Goal: Information Seeking & Learning: Learn about a topic

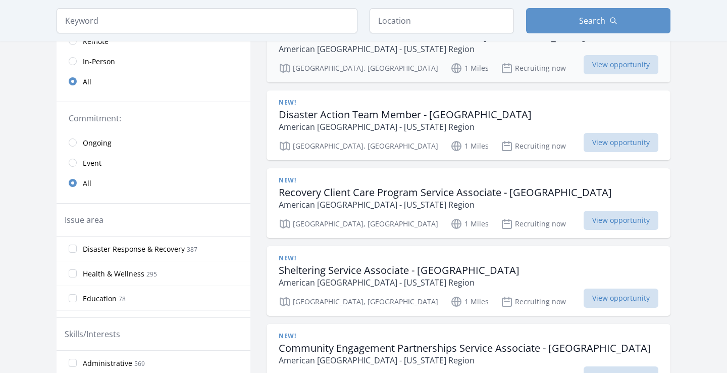
scroll to position [140, 0]
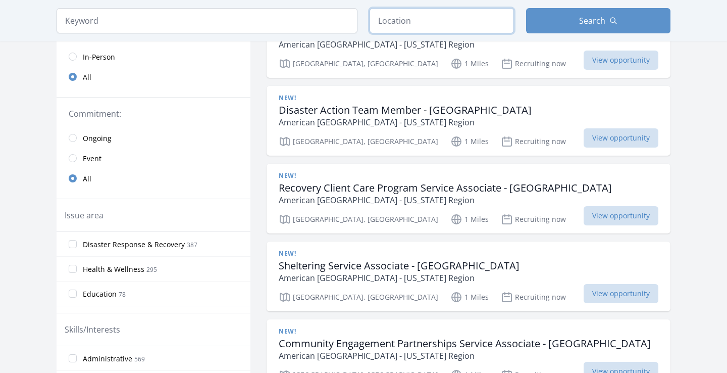
click at [408, 23] on input "text" at bounding box center [441, 20] width 144 height 25
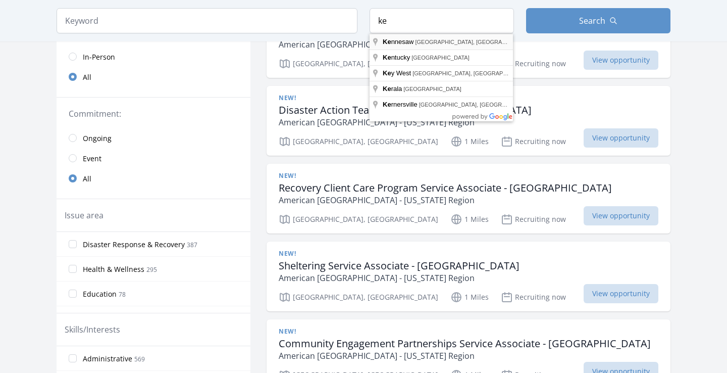
type input "Kennesaw, GA, USA"
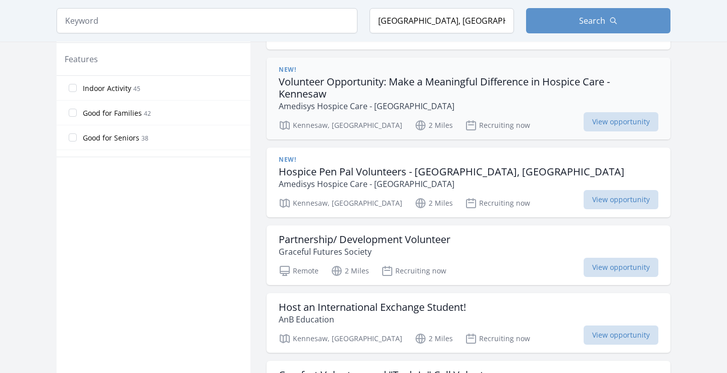
scroll to position [567, 0]
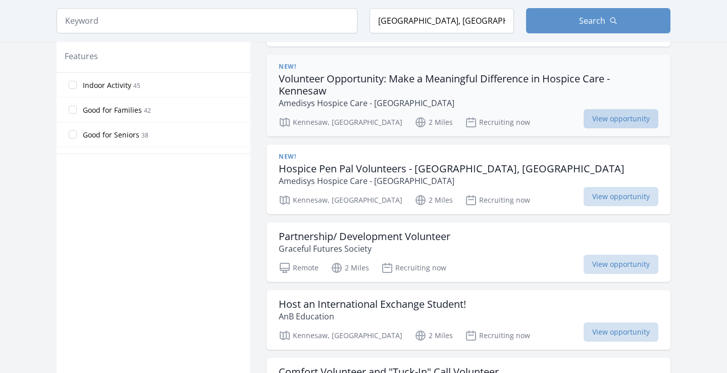
click at [614, 118] on span "View opportunity" at bounding box center [620, 118] width 75 height 19
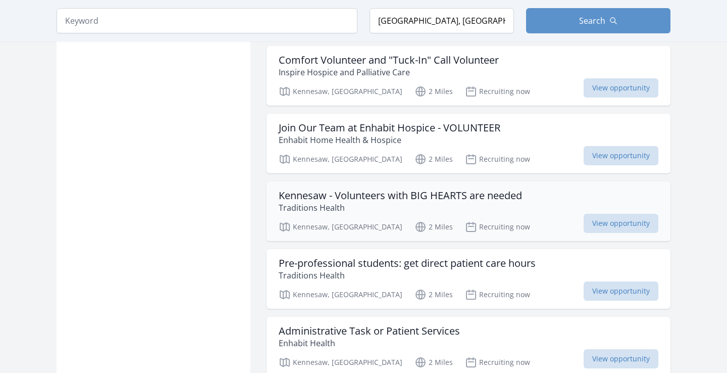
scroll to position [880, 0]
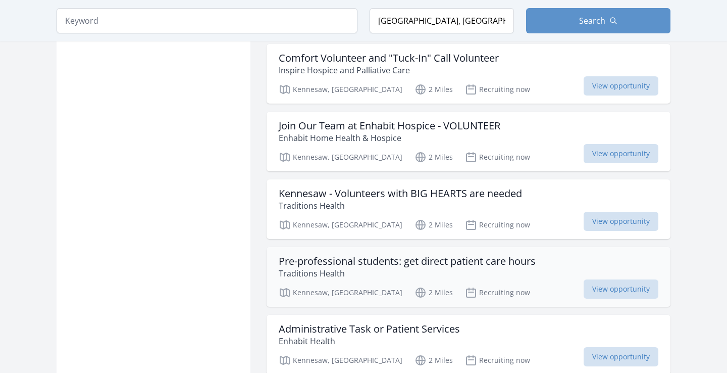
click at [506, 260] on h3 "Pre-professional students: get direct patient care hours" at bounding box center [407, 261] width 257 height 12
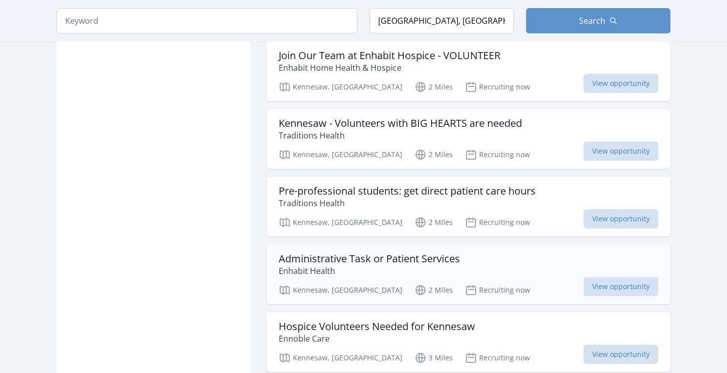
scroll to position [951, 0]
click at [428, 264] on h3 "Administrative Task or Patient Services" at bounding box center [369, 258] width 181 height 12
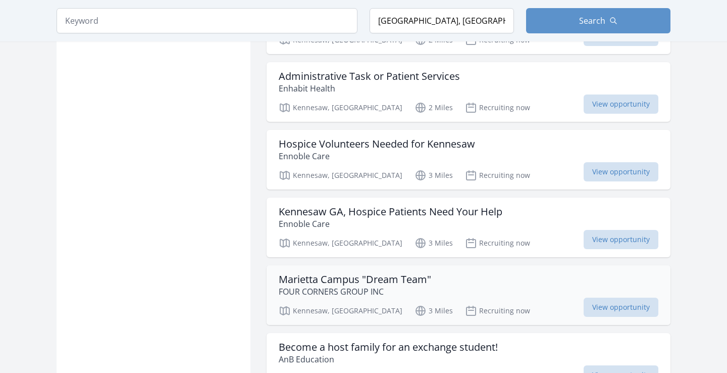
scroll to position [1133, 0]
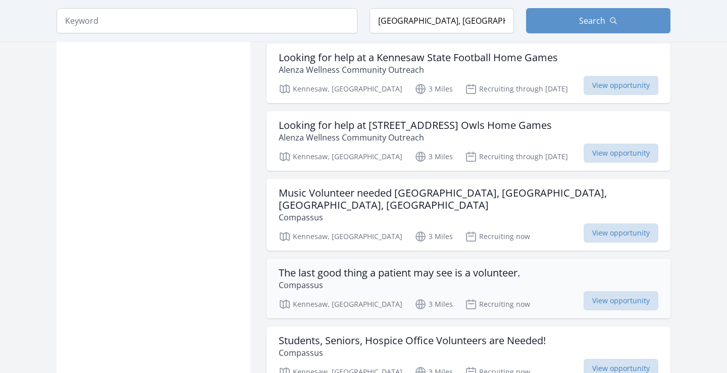
scroll to position [1622, 1]
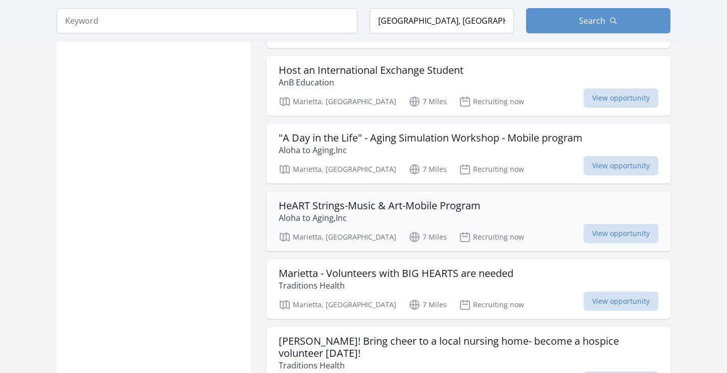
scroll to position [3627, 0]
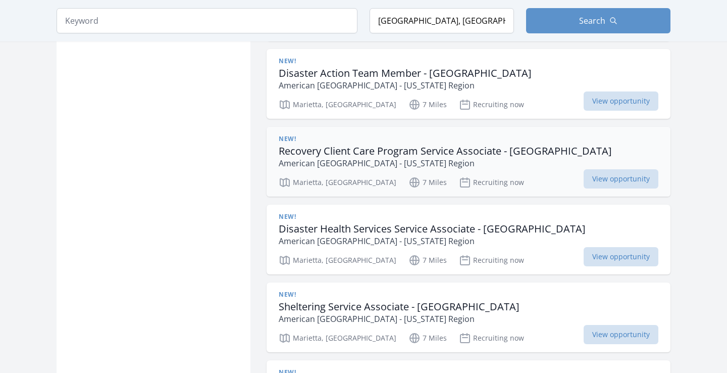
scroll to position [4341, 0]
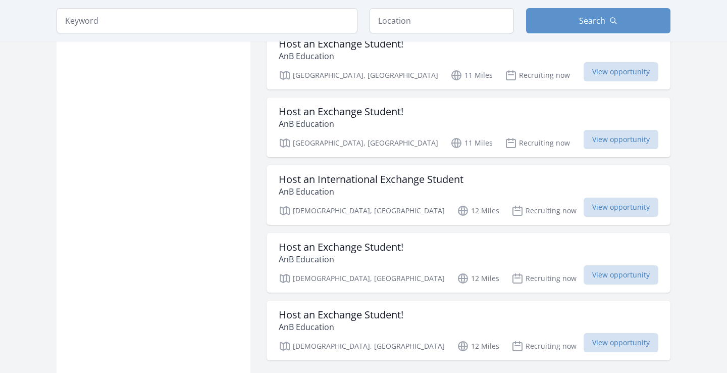
scroll to position [1240, 0]
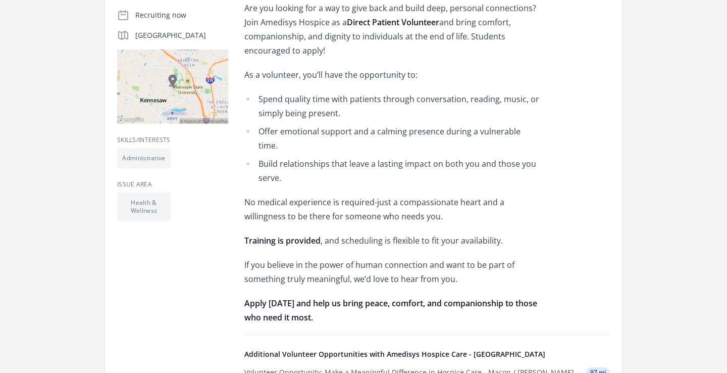
scroll to position [449, 0]
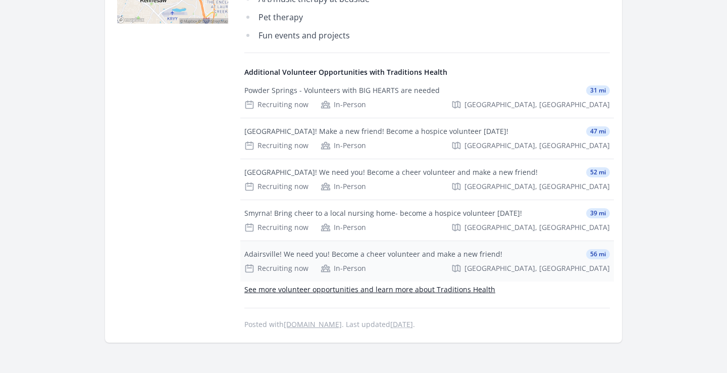
scroll to position [364, 0]
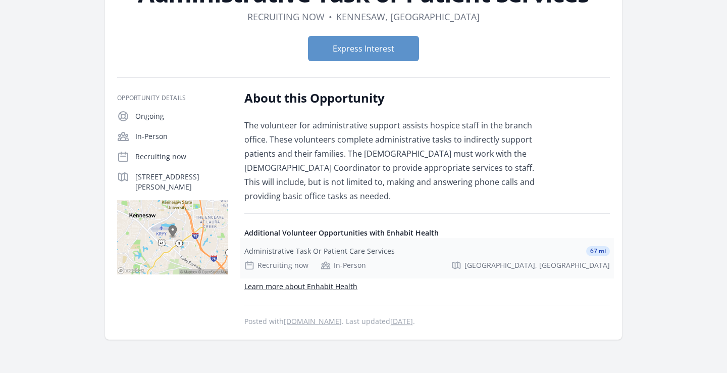
scroll to position [108, 0]
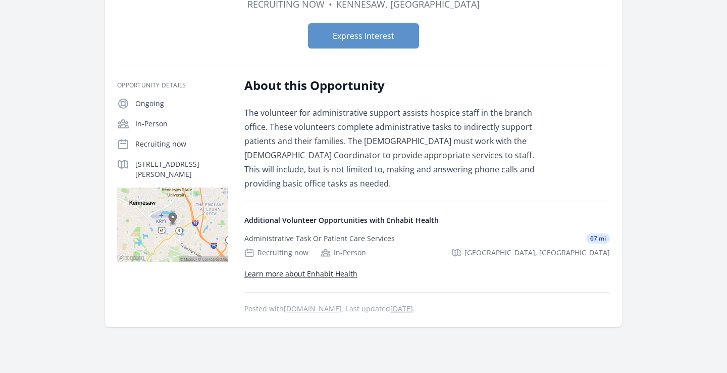
click at [344, 277] on link "Learn more about Enhabit Health" at bounding box center [300, 274] width 113 height 10
